Goal: Task Accomplishment & Management: Manage account settings

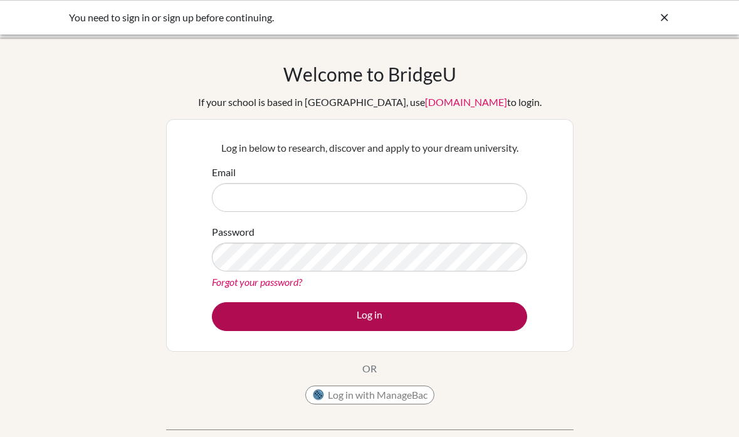
type input "[EMAIL_ADDRESS][DOMAIN_NAME]"
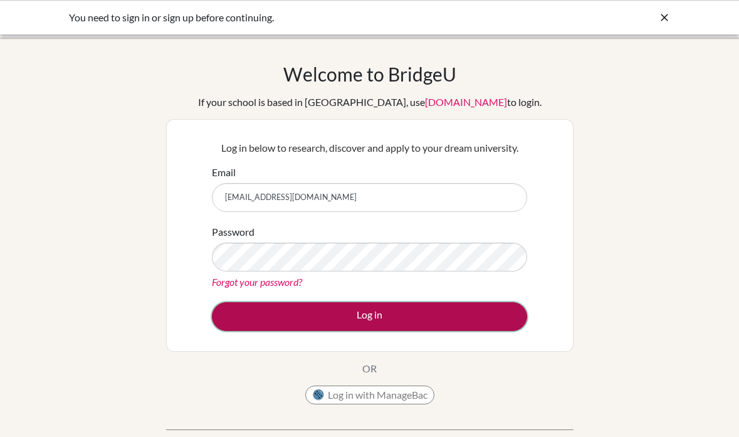
click at [377, 315] on button "Log in" at bounding box center [369, 316] width 315 height 29
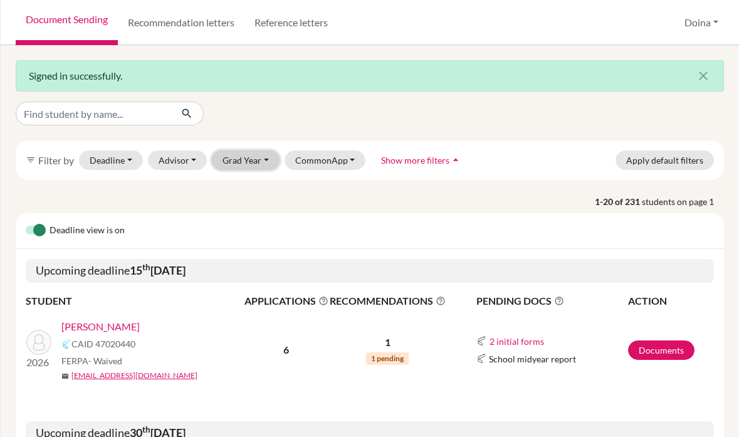
click at [256, 160] on button "Grad Year" at bounding box center [246, 159] width 68 height 19
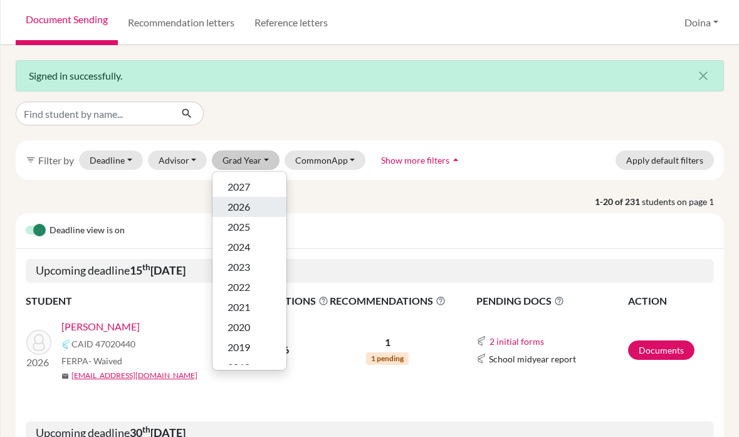
click at [247, 208] on span "2026" at bounding box center [239, 206] width 23 height 15
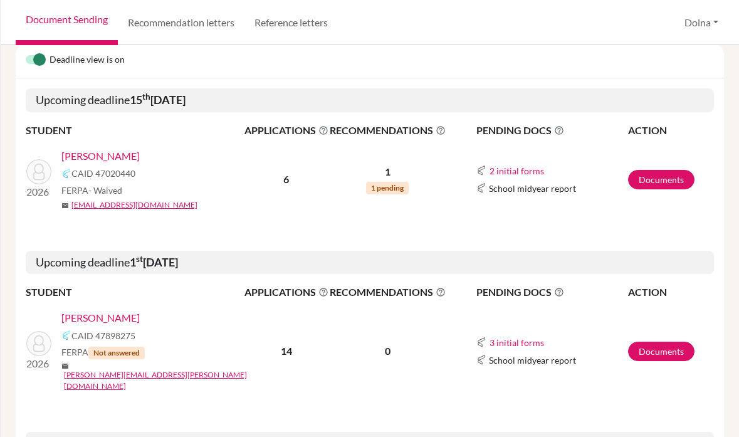
scroll to position [223, 0]
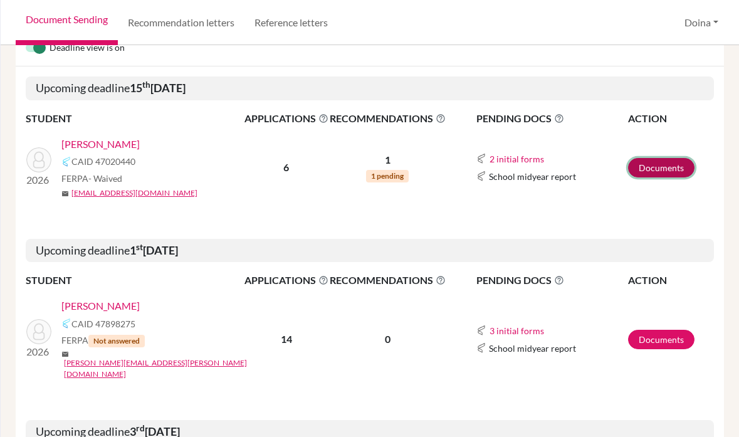
click at [646, 169] on link "Documents" at bounding box center [661, 167] width 66 height 19
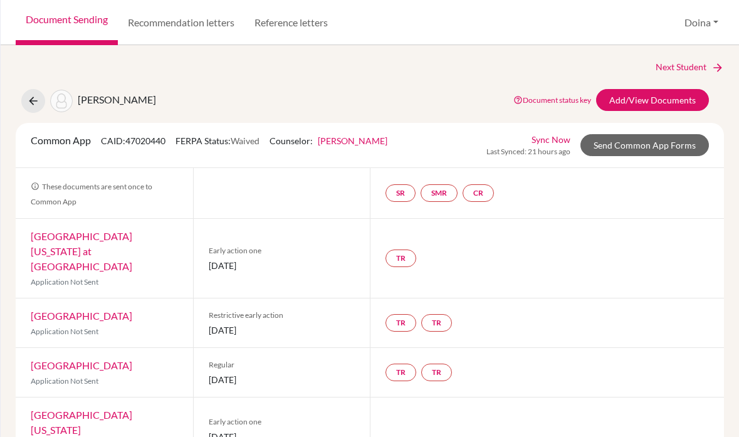
click at [548, 138] on link "Sync Now" at bounding box center [551, 139] width 39 height 13
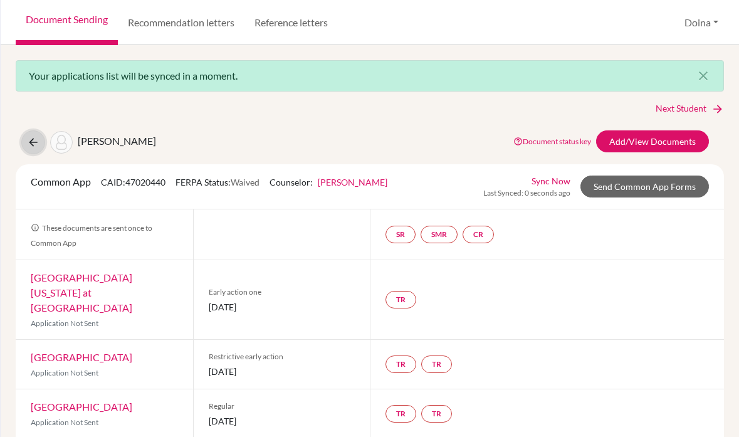
click at [29, 140] on icon at bounding box center [33, 142] width 13 height 13
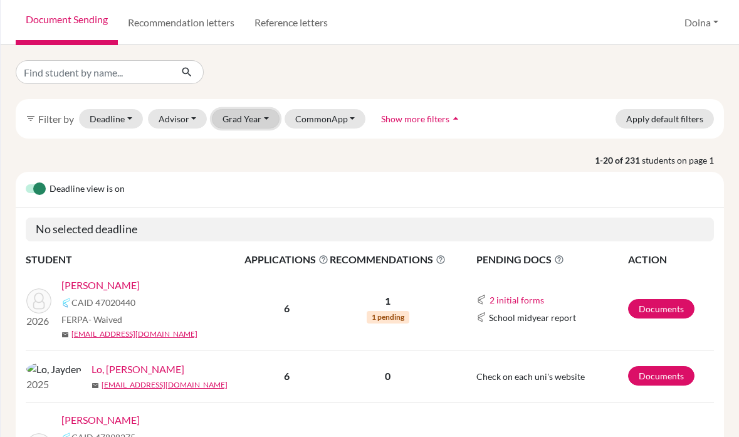
click at [242, 117] on button "Grad Year" at bounding box center [246, 118] width 68 height 19
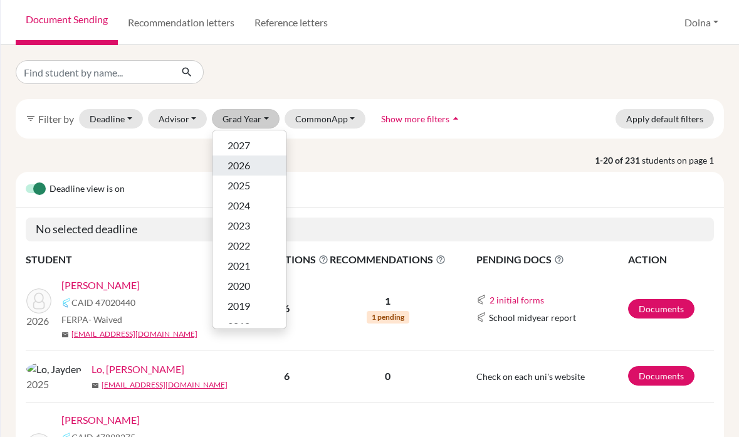
click at [235, 166] on span "2026" at bounding box center [239, 165] width 23 height 15
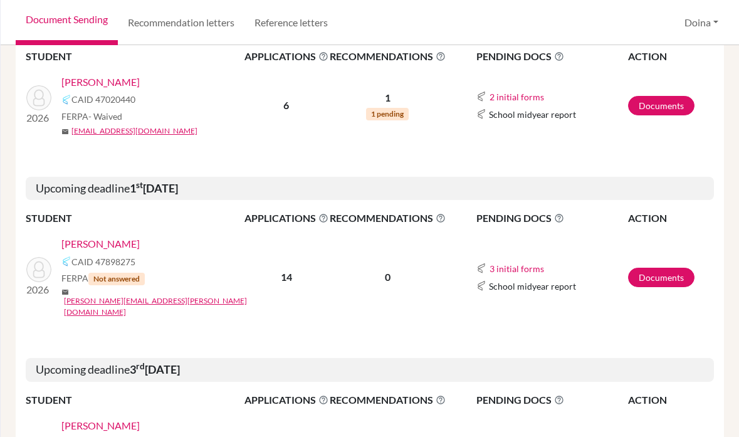
scroll to position [245, 0]
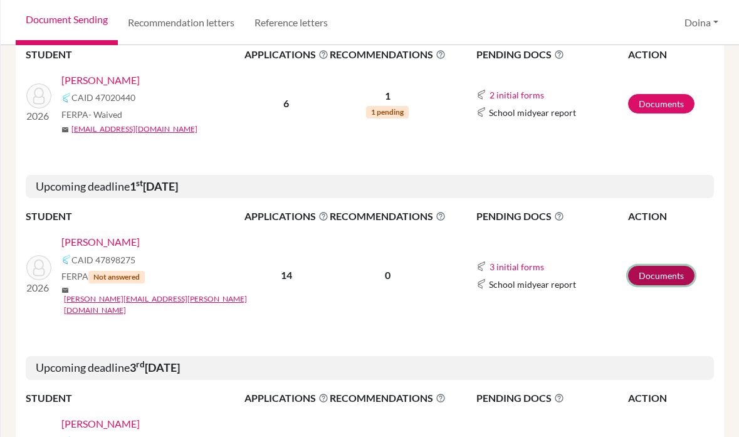
click at [649, 266] on link "Documents" at bounding box center [661, 275] width 66 height 19
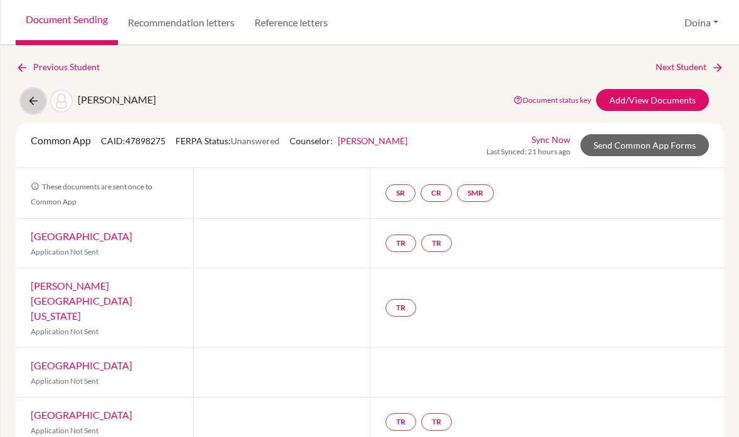
click at [31, 102] on icon at bounding box center [33, 101] width 13 height 13
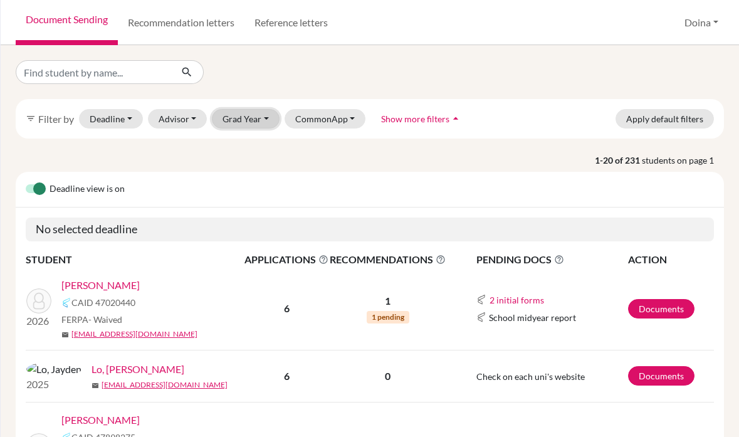
click at [261, 117] on button "Grad Year" at bounding box center [246, 118] width 68 height 19
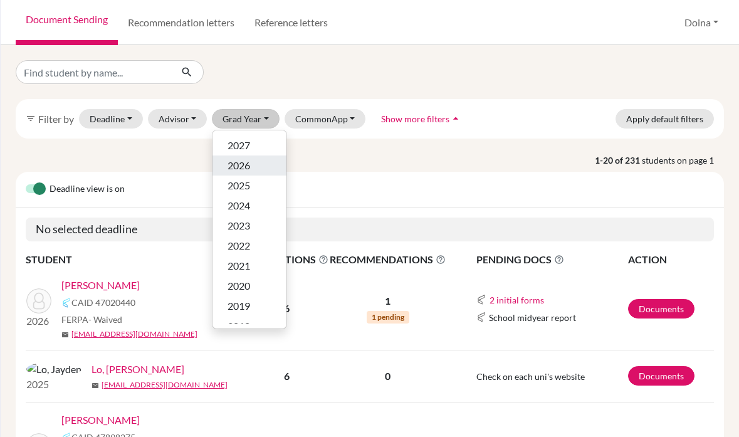
click at [253, 162] on div "2026" at bounding box center [250, 165] width 44 height 15
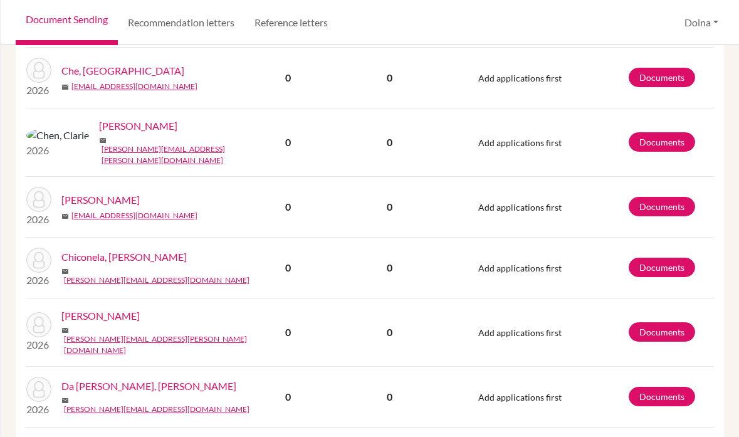
scroll to position [1671, 0]
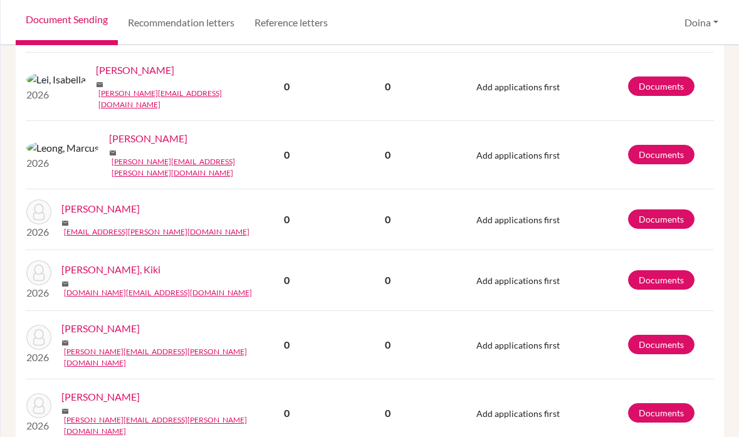
scroll to position [1185, 0]
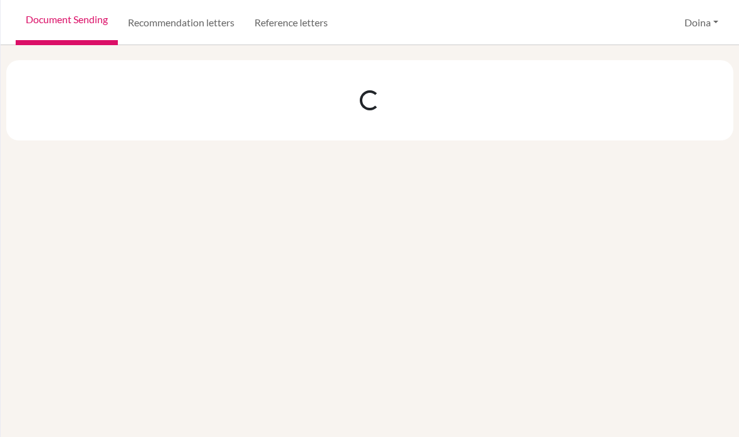
scroll to position [0, 0]
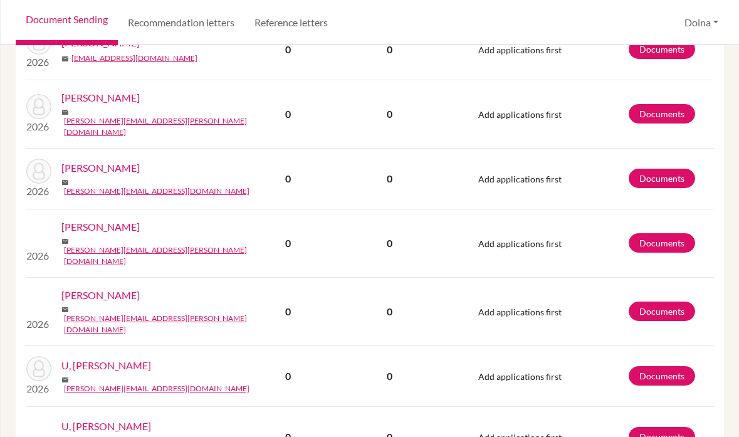
scroll to position [1185, 0]
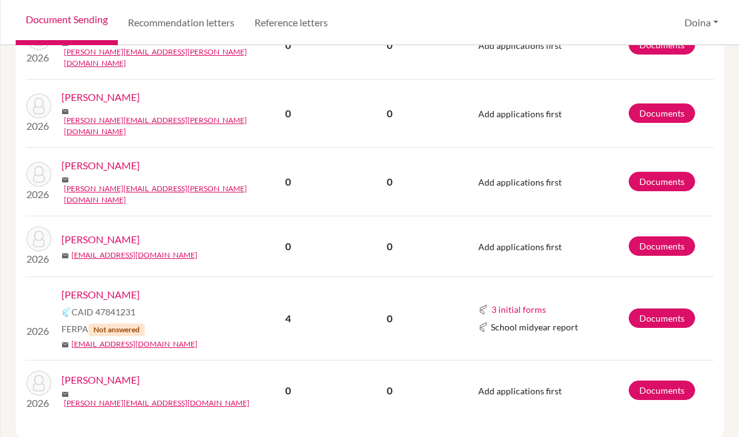
scroll to position [360, 0]
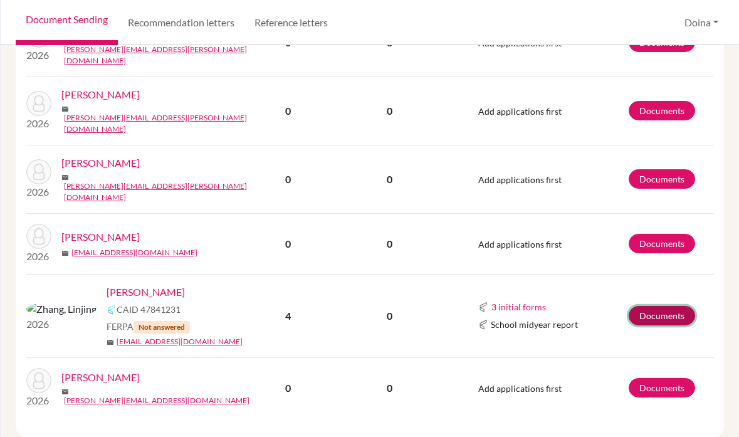
click at [661, 306] on link "Documents" at bounding box center [662, 315] width 66 height 19
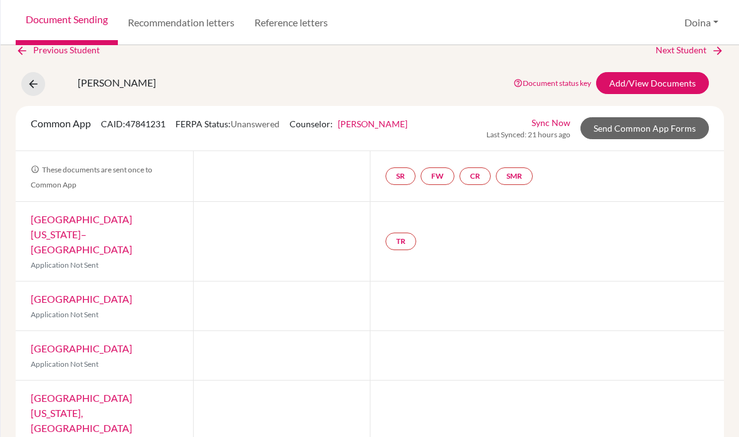
scroll to position [24, 0]
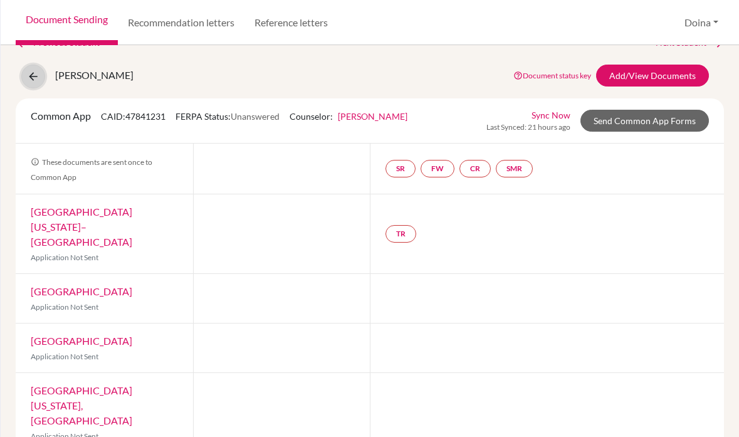
click at [31, 73] on icon at bounding box center [33, 76] width 13 height 13
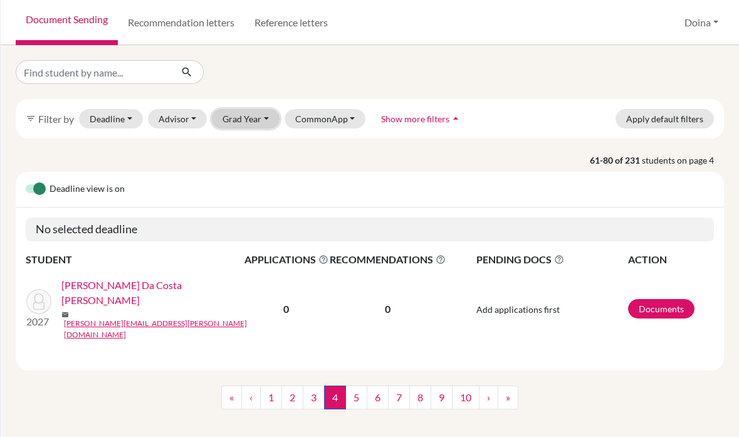
click at [252, 114] on button "Grad Year" at bounding box center [246, 118] width 68 height 19
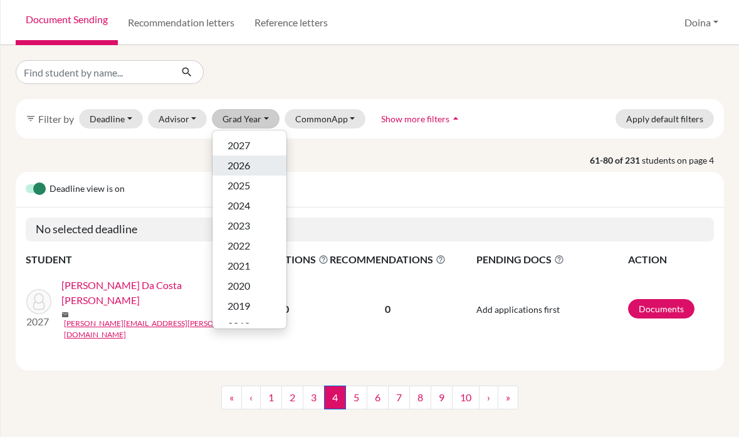
click at [243, 163] on span "2026" at bounding box center [239, 165] width 23 height 15
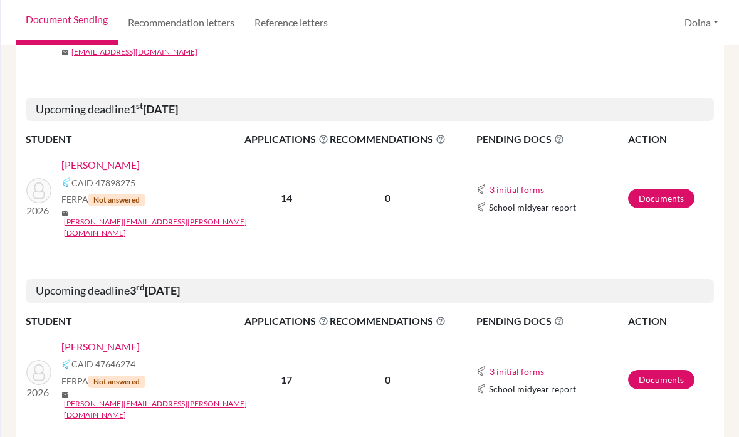
scroll to position [324, 0]
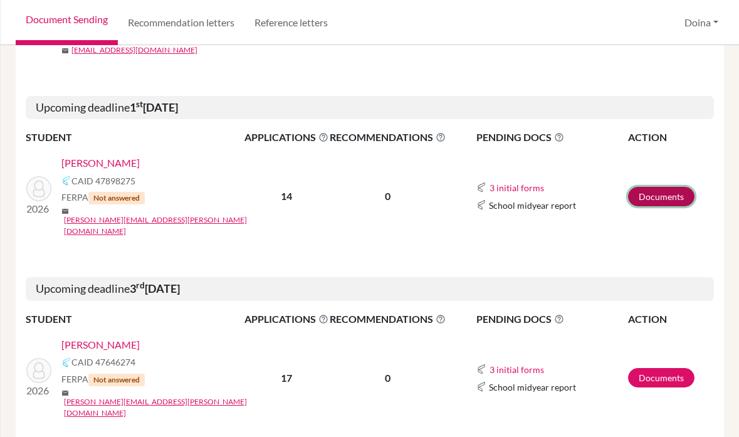
click at [661, 187] on link "Documents" at bounding box center [661, 196] width 66 height 19
